Goal: Task Accomplishment & Management: Use online tool/utility

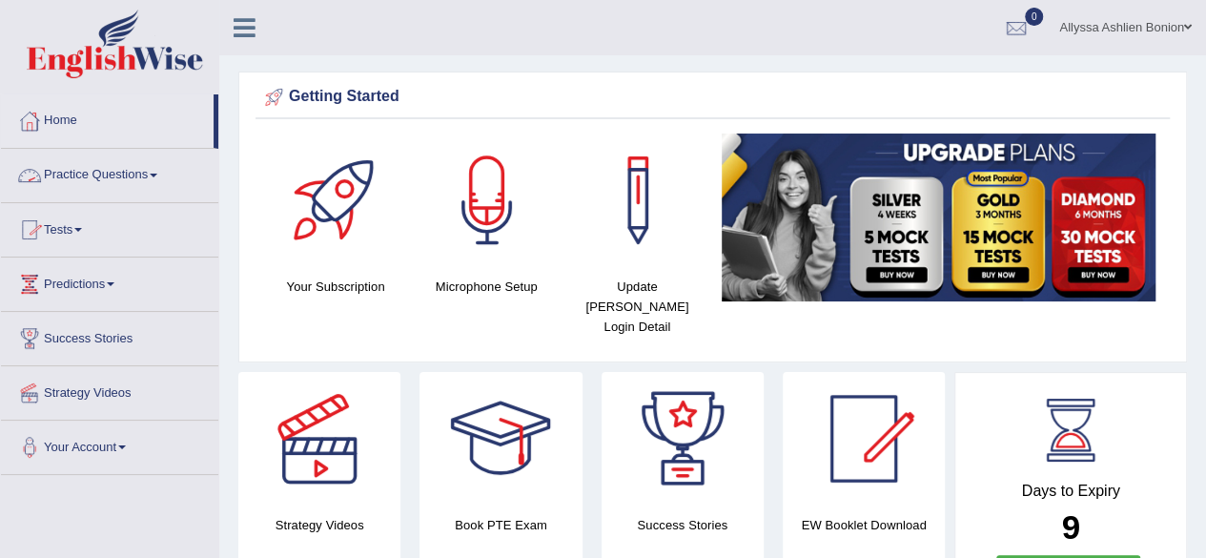
click at [94, 241] on link "Tests" at bounding box center [109, 227] width 217 height 48
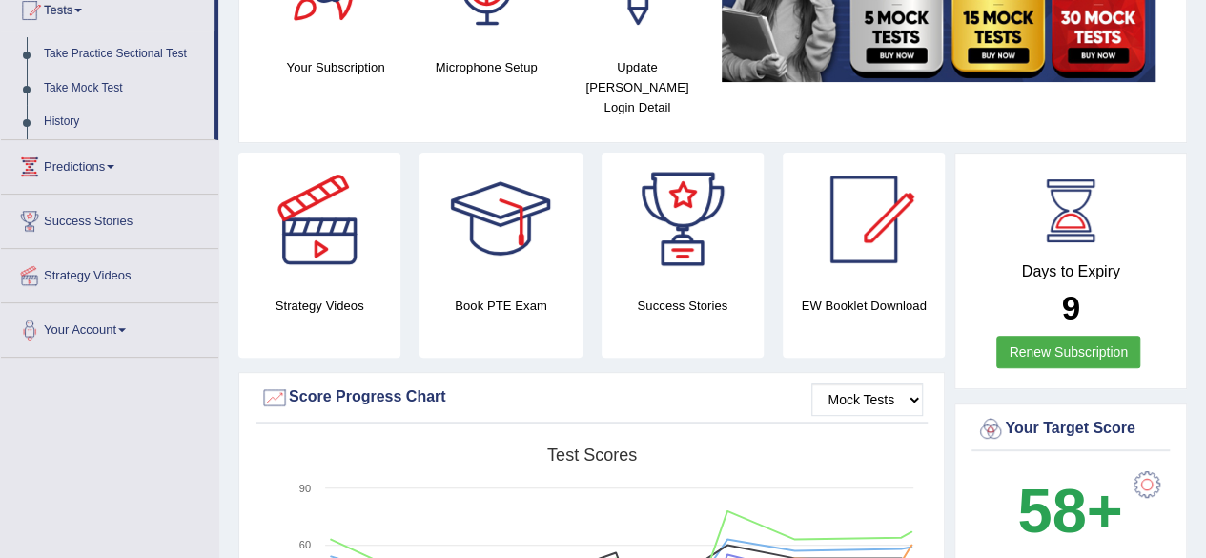
scroll to position [218, 0]
click at [59, 95] on link "Take Mock Test" at bounding box center [124, 89] width 178 height 34
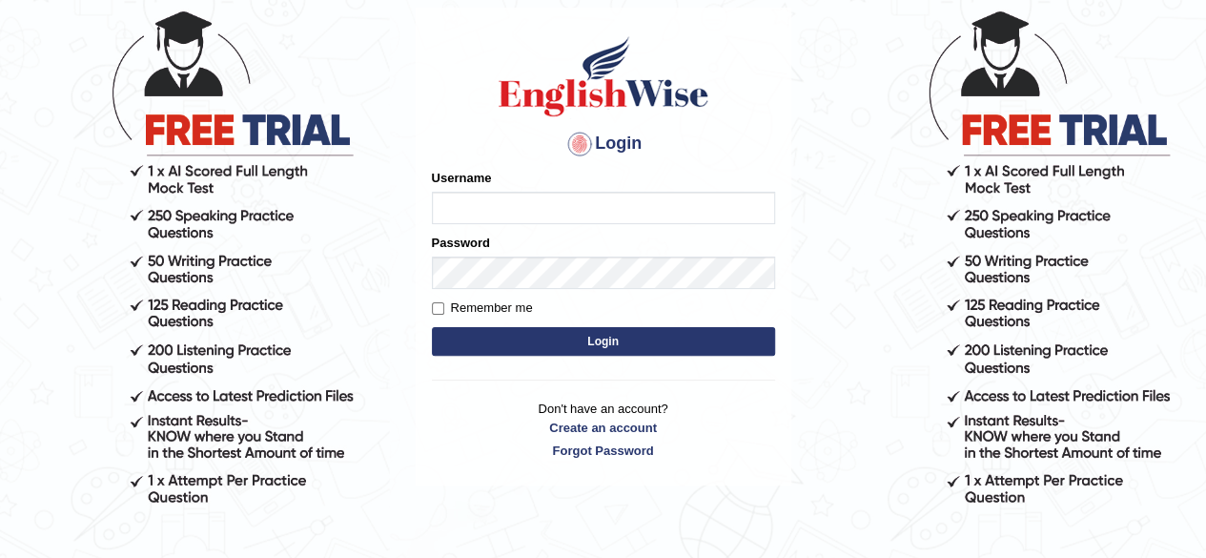
type input "allyssabonion"
click at [578, 348] on button "Login" at bounding box center [603, 341] width 343 height 29
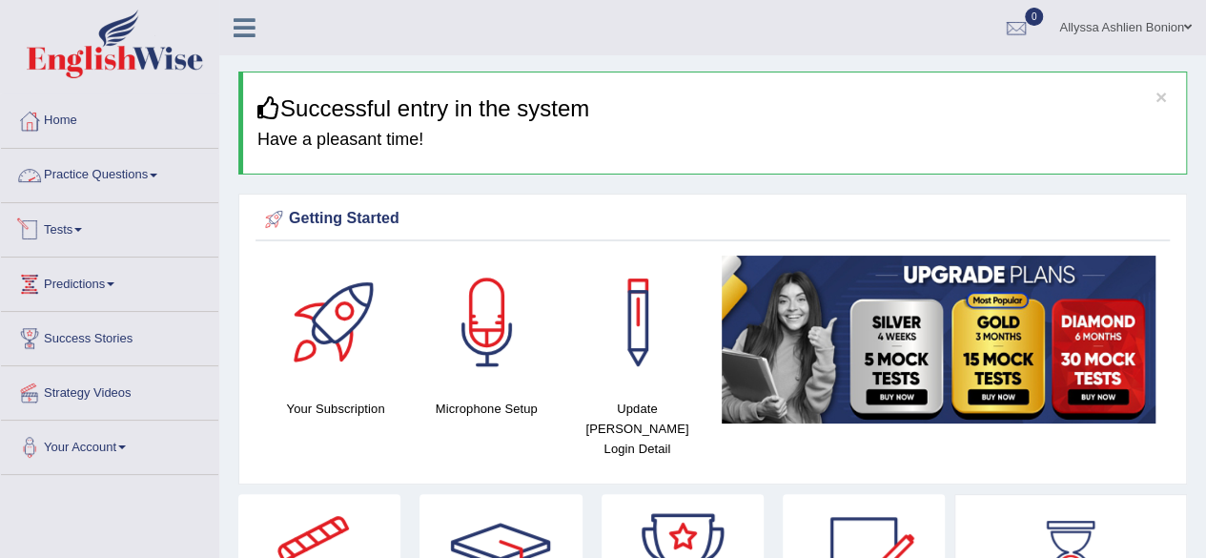
click at [75, 228] on link "Tests" at bounding box center [109, 227] width 217 height 48
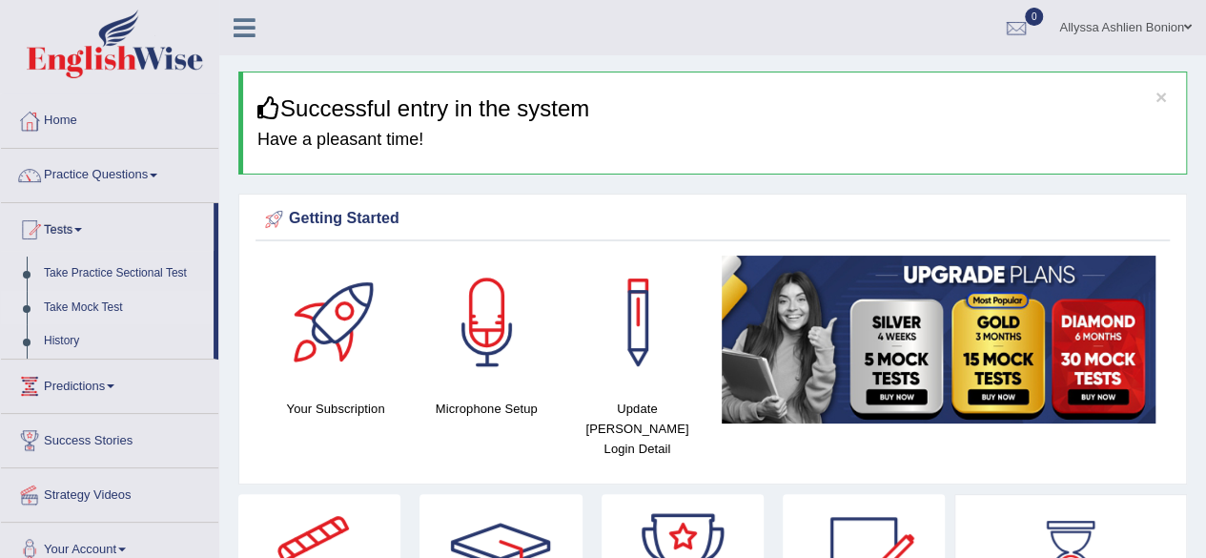
click at [55, 304] on link "Take Mock Test" at bounding box center [124, 308] width 178 height 34
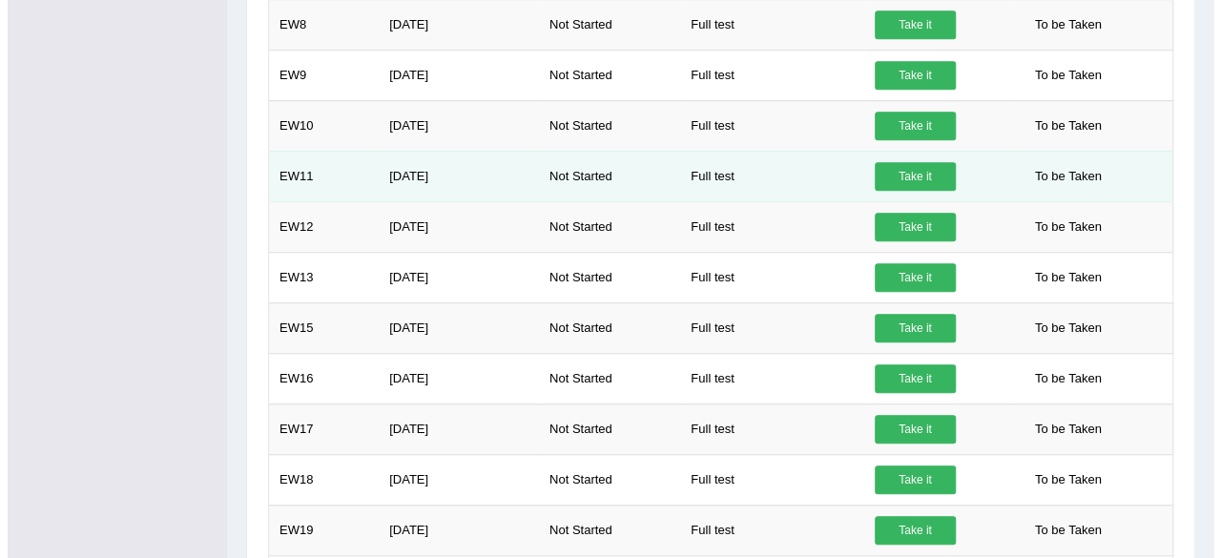
scroll to position [665, 0]
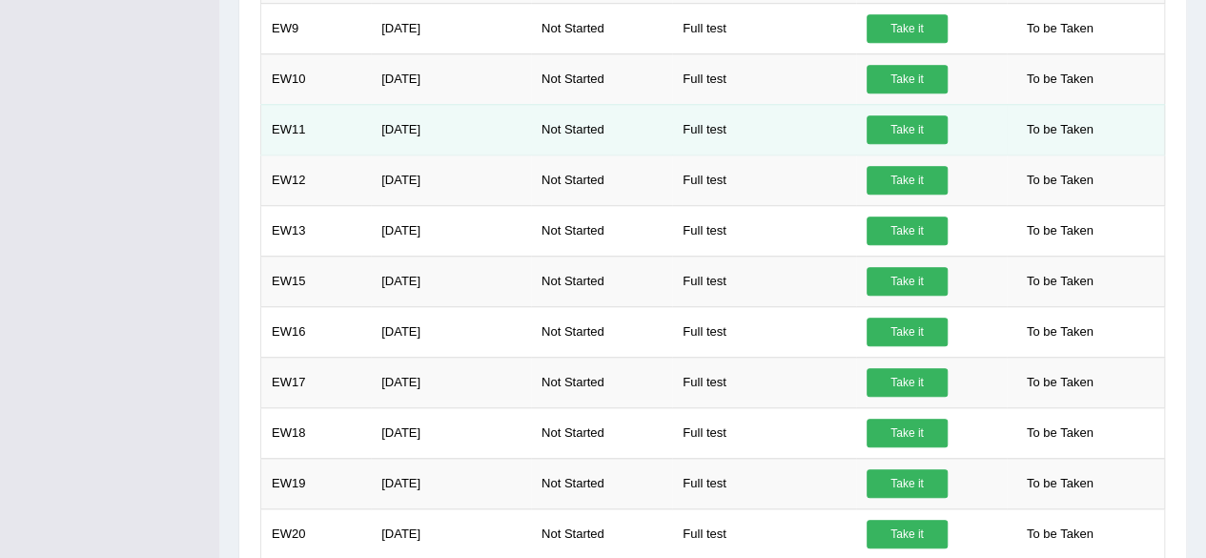
click at [924, 167] on link "Take it" at bounding box center [907, 180] width 81 height 29
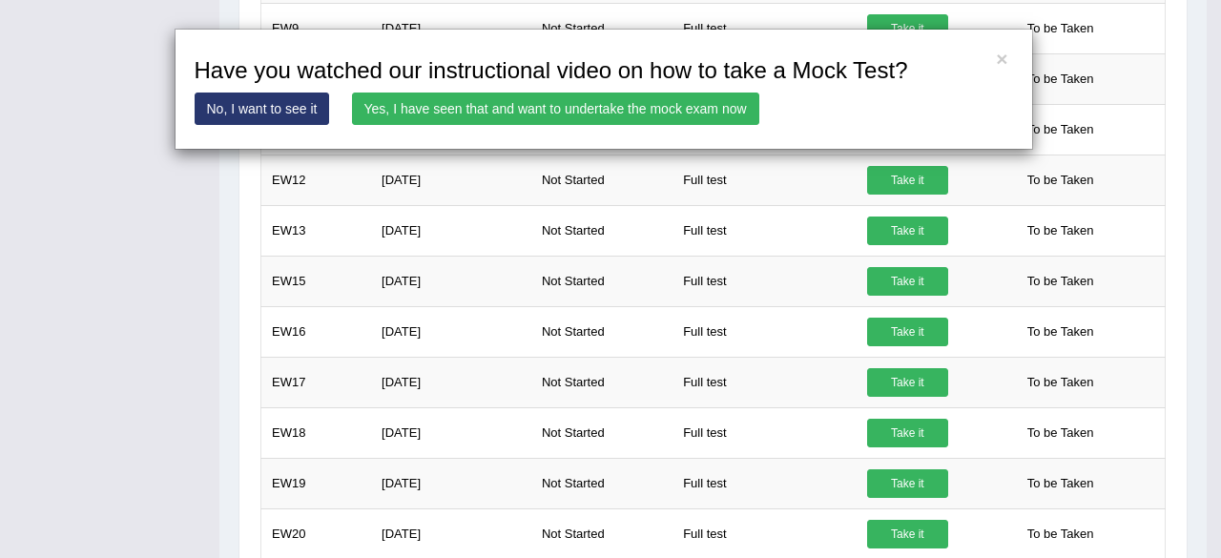
click at [571, 96] on link "Yes, I have seen that and want to undertake the mock exam now" at bounding box center [555, 109] width 407 height 32
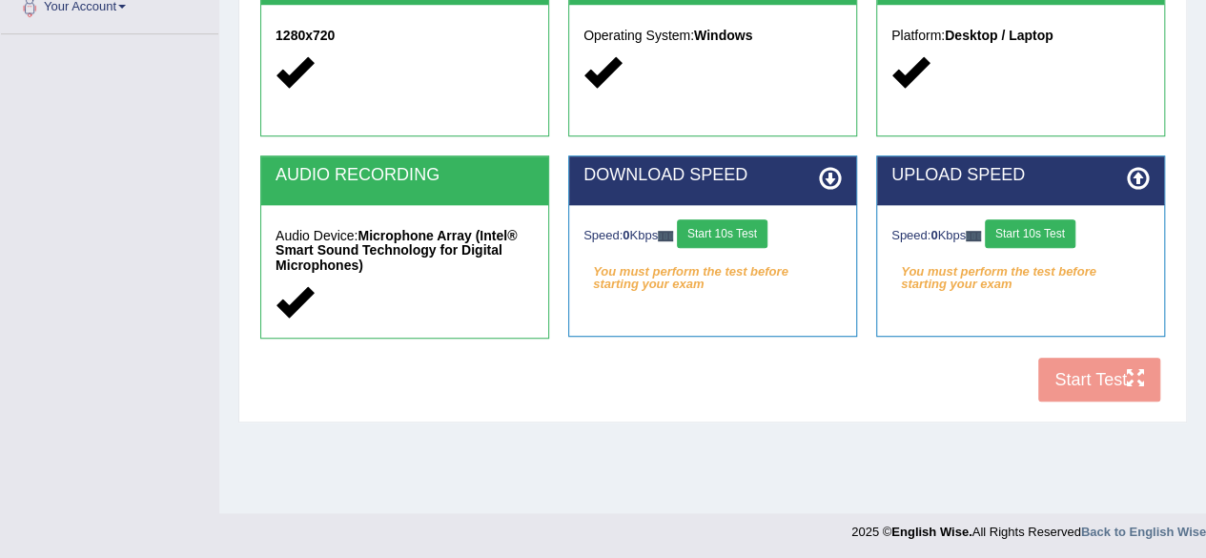
scroll to position [443, 0]
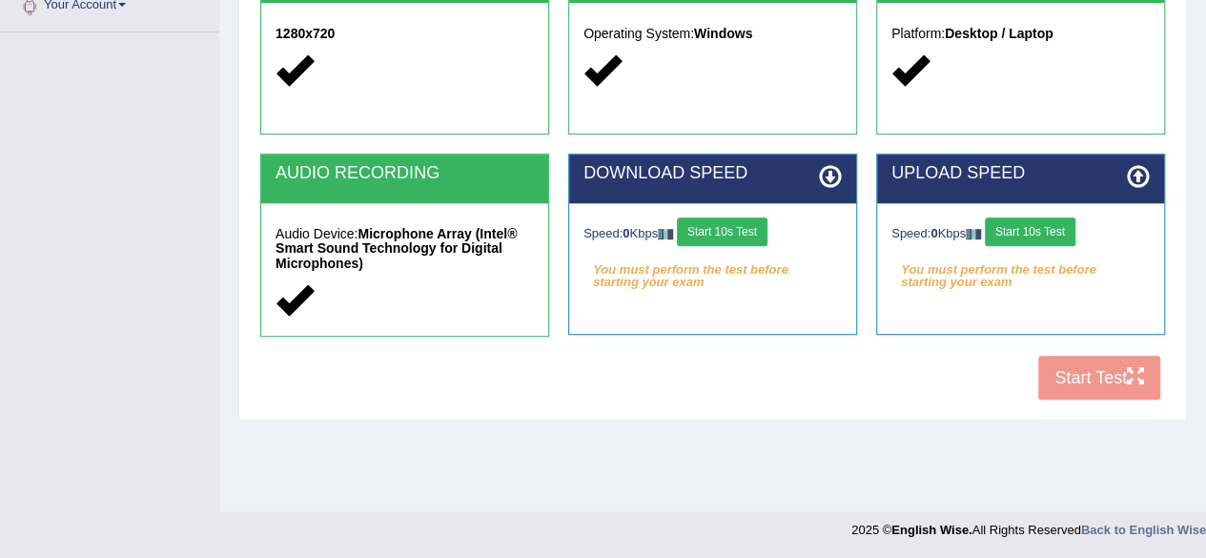
click at [732, 230] on button "Start 10s Test" at bounding box center [722, 231] width 91 height 29
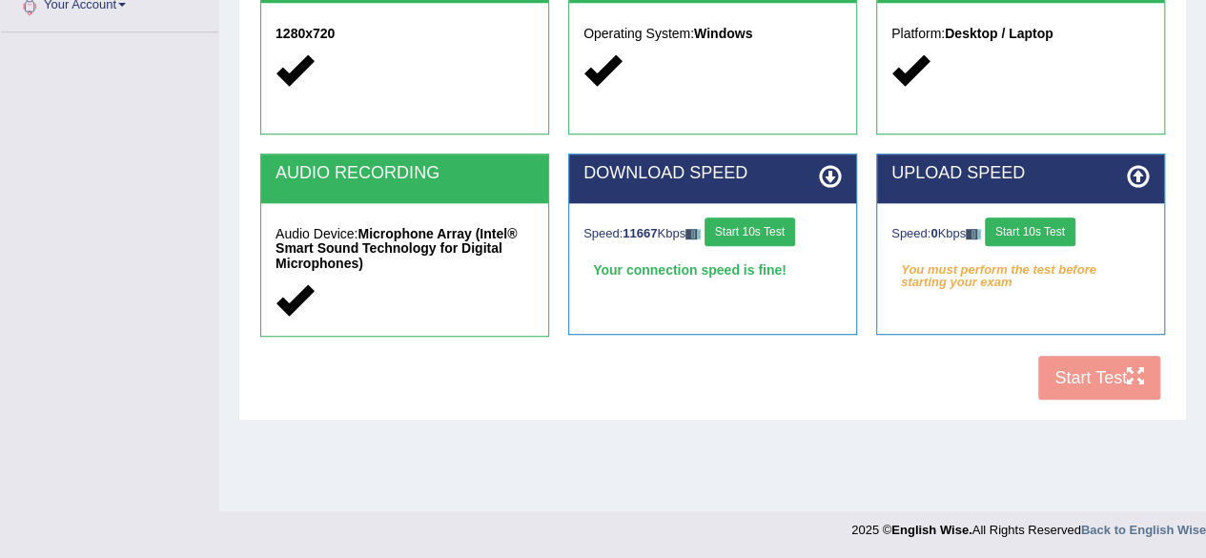
click at [1040, 234] on button "Start 10s Test" at bounding box center [1030, 231] width 91 height 29
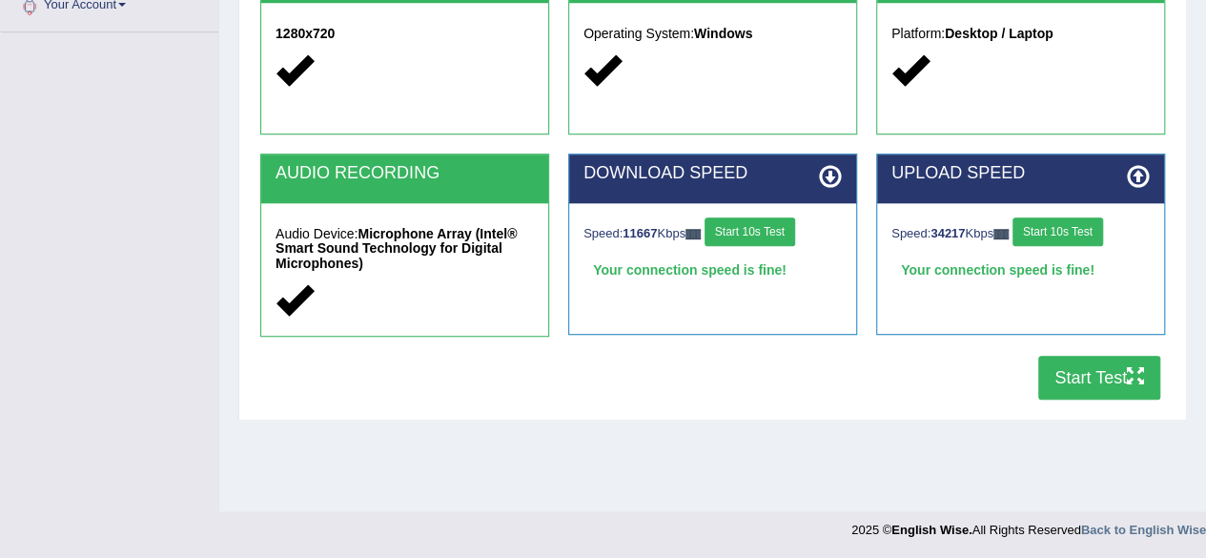
scroll to position [441, 0]
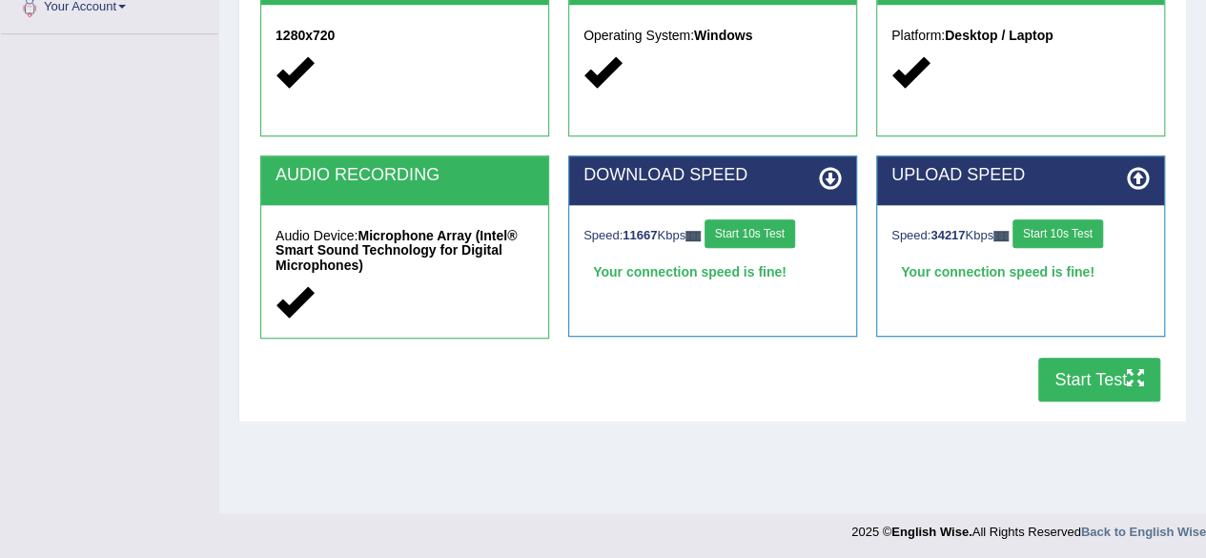
click at [789, 244] on button "Start 10s Test" at bounding box center [750, 233] width 91 height 29
click at [1061, 234] on button "Start 10s Test" at bounding box center [1058, 233] width 91 height 29
click at [724, 519] on div at bounding box center [603, 527] width 1206 height 28
click at [778, 459] on div "Home Exams Exam Requirements System Requirements Test COOKIES Cookies Enabled J…" at bounding box center [712, 36] width 987 height 954
click at [1081, 381] on button "Start Test" at bounding box center [1100, 380] width 122 height 44
